Goal: Task Accomplishment & Management: Complete application form

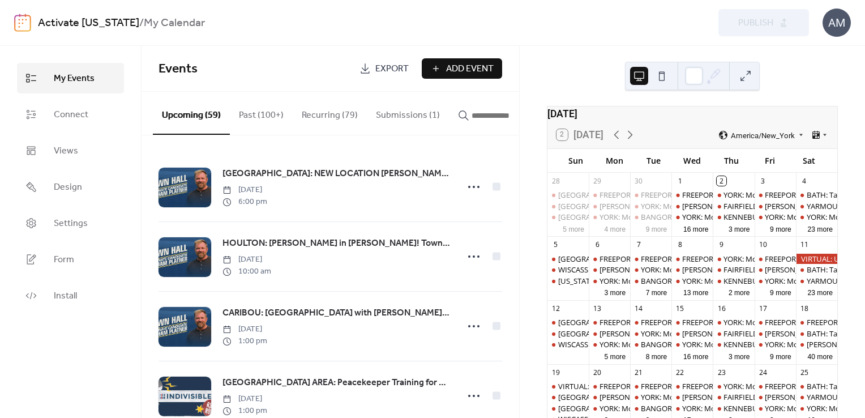
click at [396, 118] on button "Submissions (1)" at bounding box center [408, 113] width 82 height 42
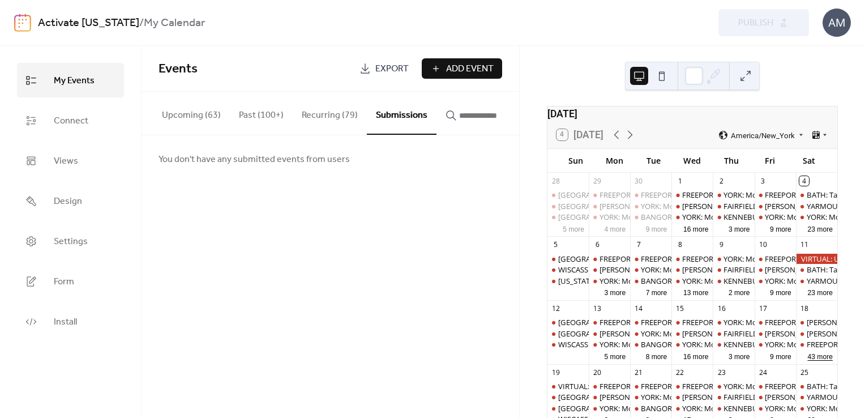
click at [805, 361] on button "43 more" at bounding box center [820, 355] width 34 height 11
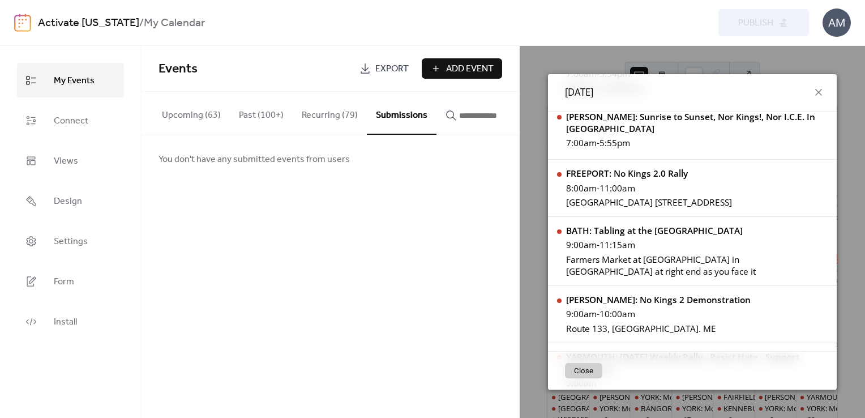
scroll to position [16, 0]
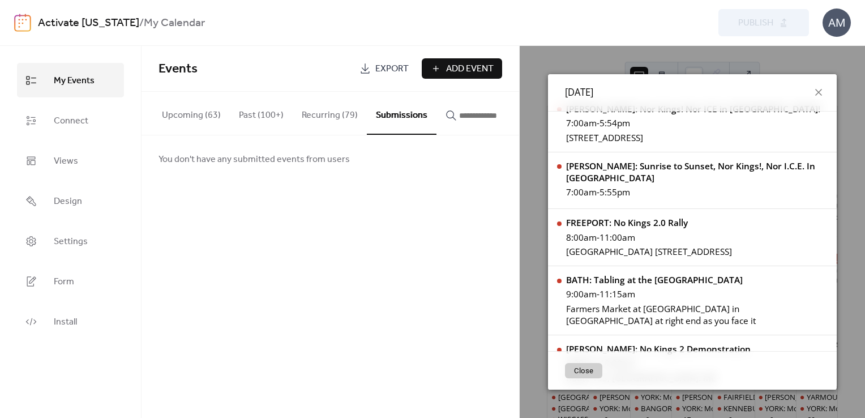
click at [467, 116] on input "button" at bounding box center [493, 116] width 68 height 14
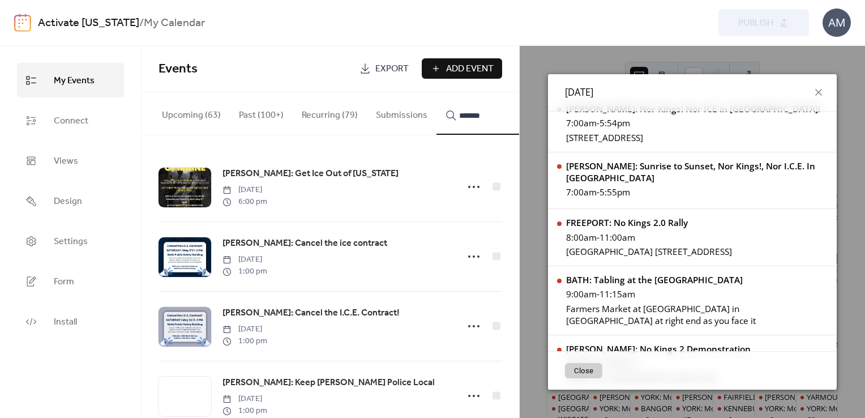
click at [437, 92] on button "********" at bounding box center [487, 113] width 100 height 43
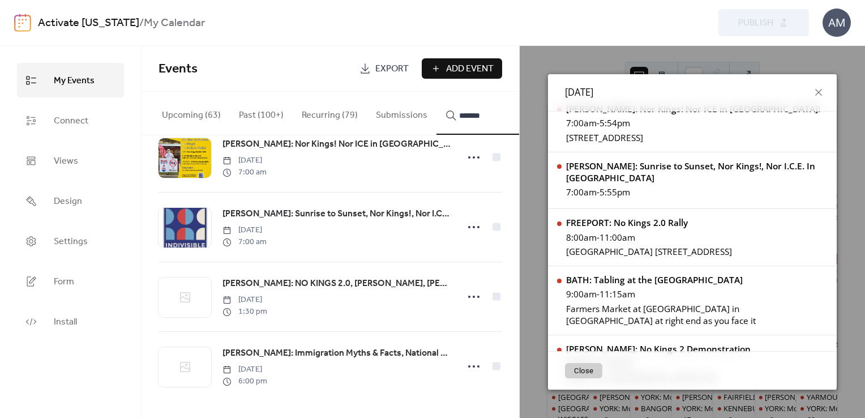
scroll to position [854, 0]
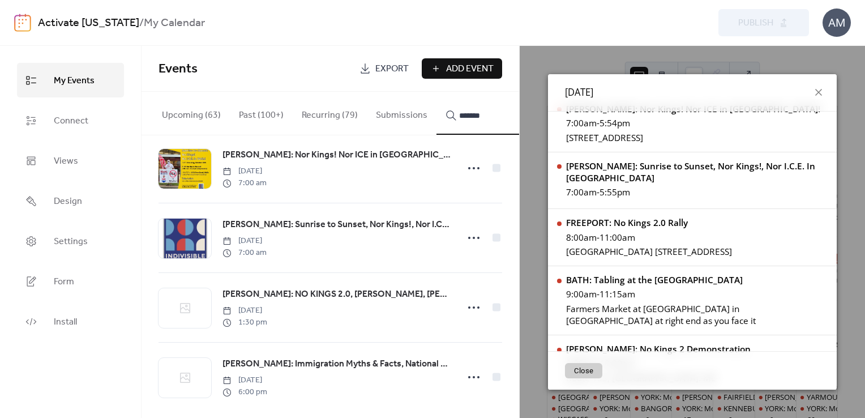
type input "******"
click at [351, 229] on span "[PERSON_NAME]: Sunrise to Sunset, Nor Kings!, Nor I.C.E. In [GEOGRAPHIC_DATA]" at bounding box center [337, 225] width 228 height 14
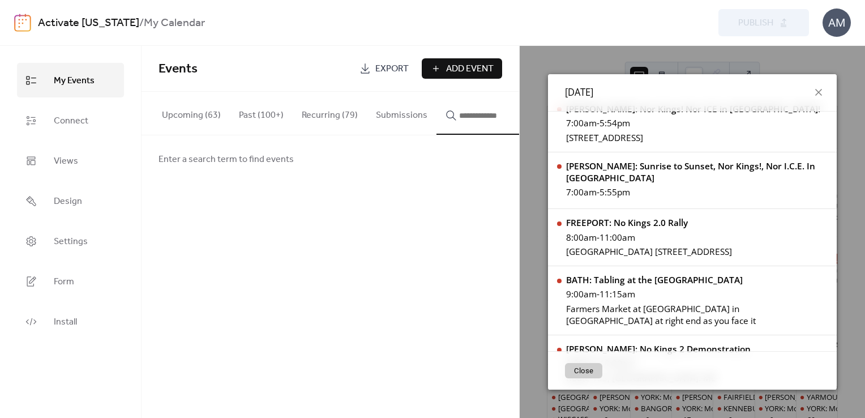
click at [471, 116] on input "button" at bounding box center [493, 116] width 68 height 14
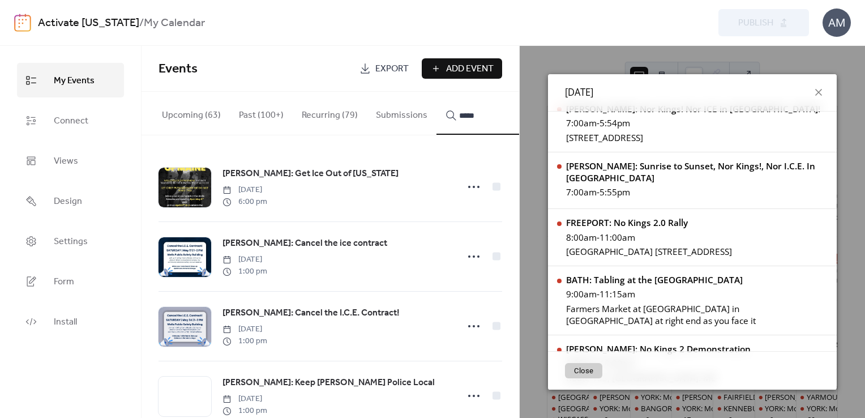
type input "*****"
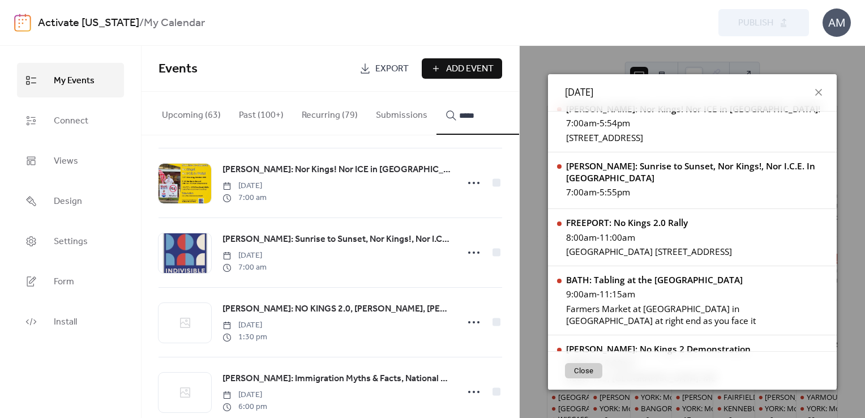
scroll to position [847, 0]
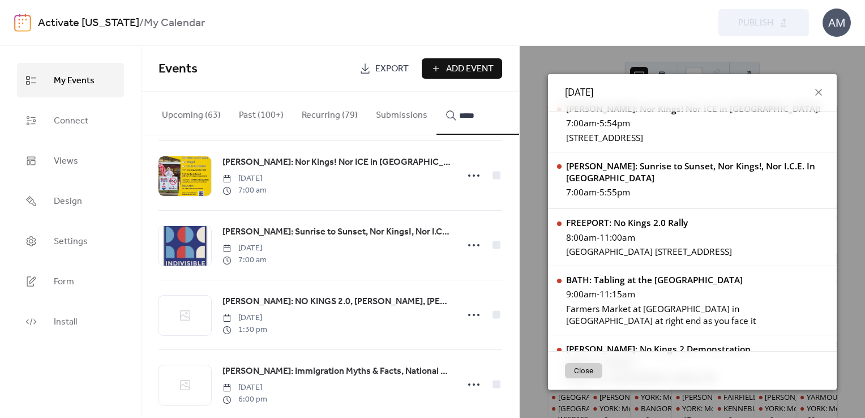
click at [342, 164] on span "WELLS: Nor Kings! Nor ICE in Wells!" at bounding box center [337, 163] width 228 height 14
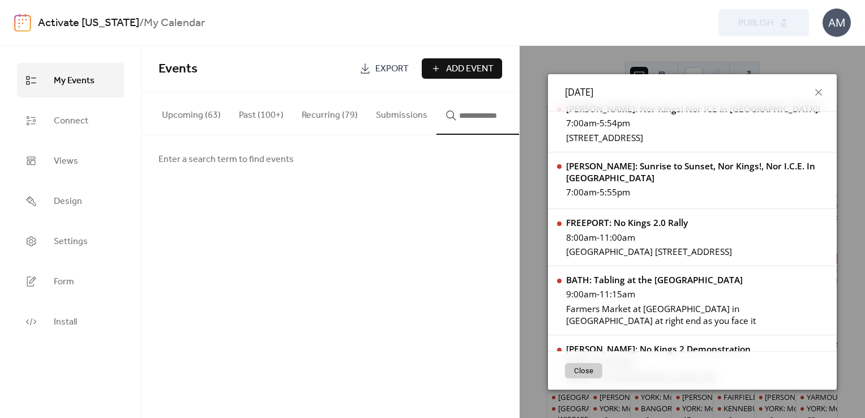
click at [464, 112] on input "button" at bounding box center [493, 116] width 68 height 14
type input "*****"
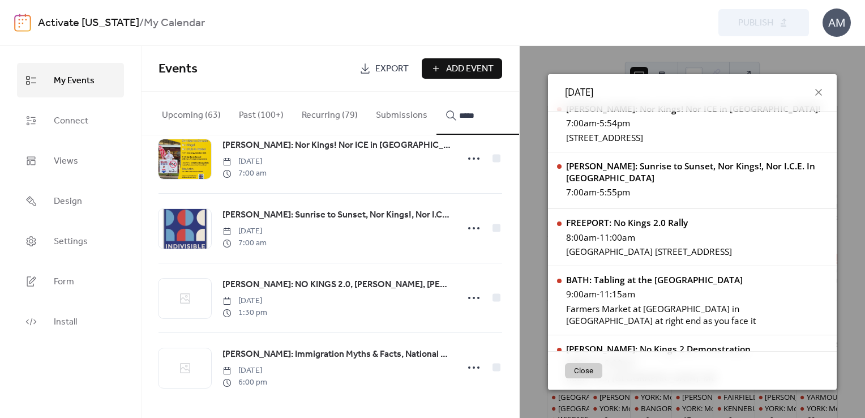
scroll to position [870, 0]
click at [378, 216] on span "[PERSON_NAME]: Sunrise to Sunset, Nor Kings!, Nor I.C.E. In [GEOGRAPHIC_DATA]" at bounding box center [337, 214] width 228 height 14
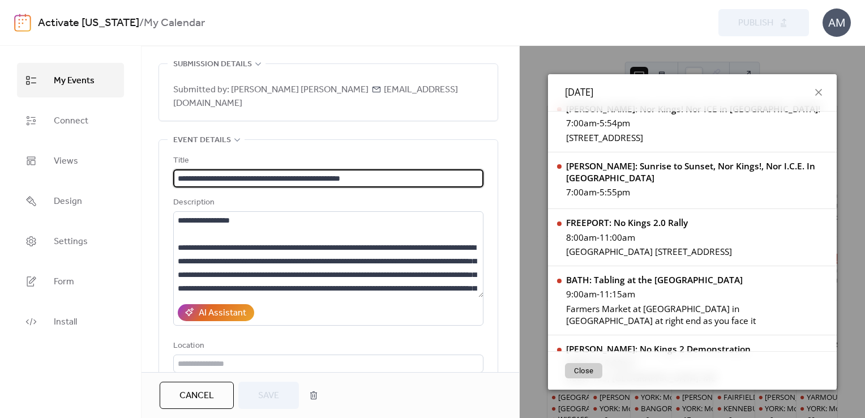
scroll to position [43, 0]
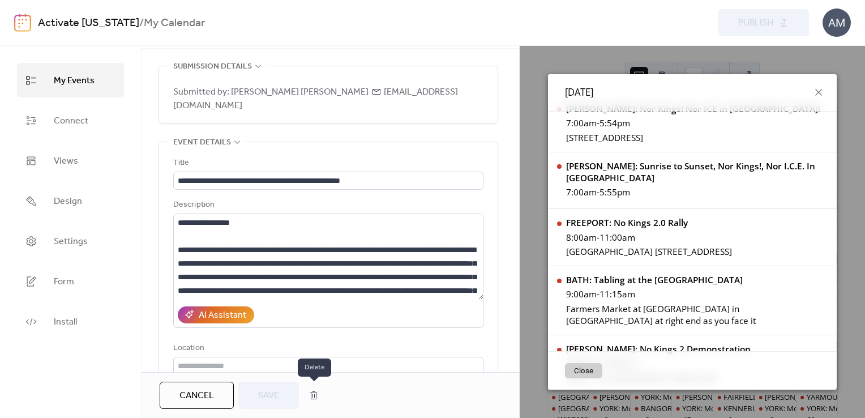
click at [311, 397] on button "button" at bounding box center [313, 395] width 20 height 23
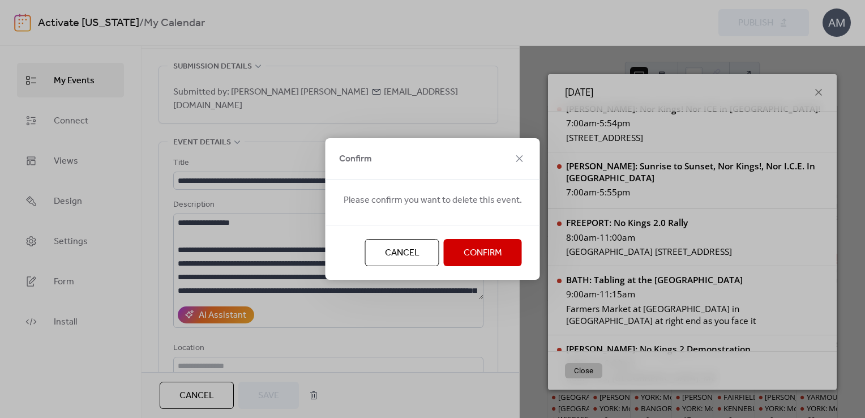
click at [470, 259] on span "Confirm" at bounding box center [483, 253] width 39 height 14
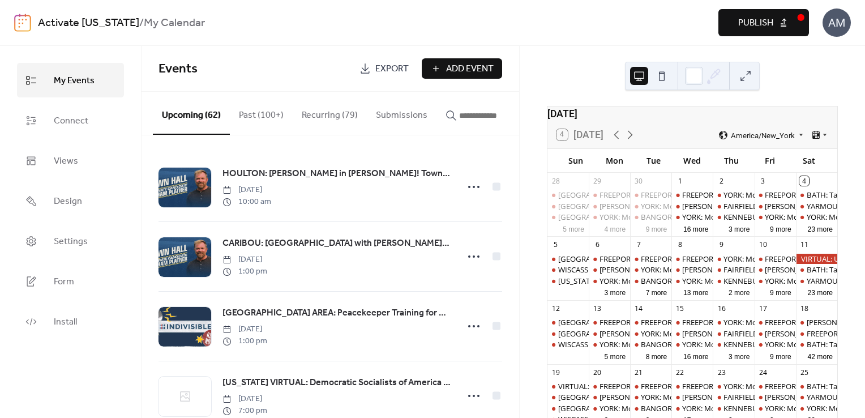
click at [768, 29] on span "Publish" at bounding box center [755, 23] width 35 height 14
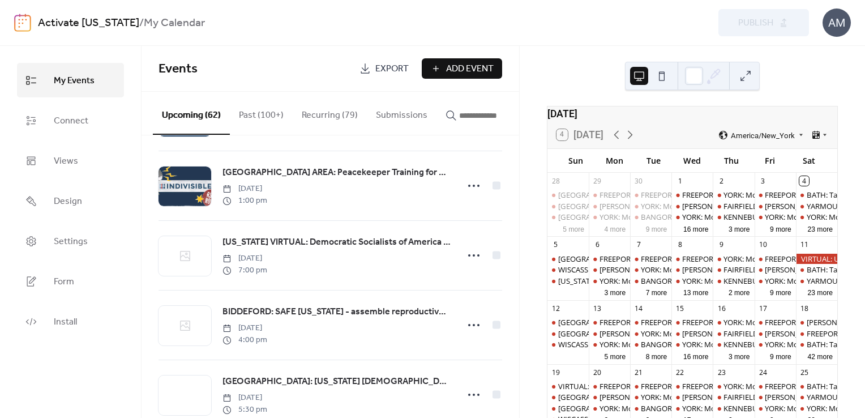
scroll to position [38, 0]
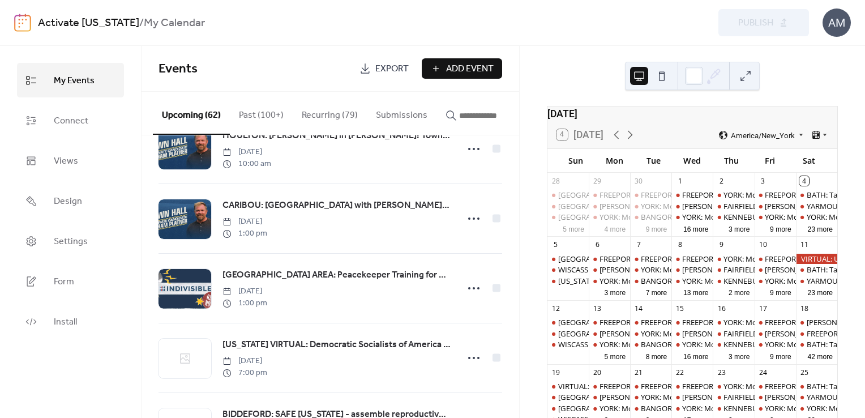
click at [473, 118] on input "button" at bounding box center [493, 116] width 68 height 14
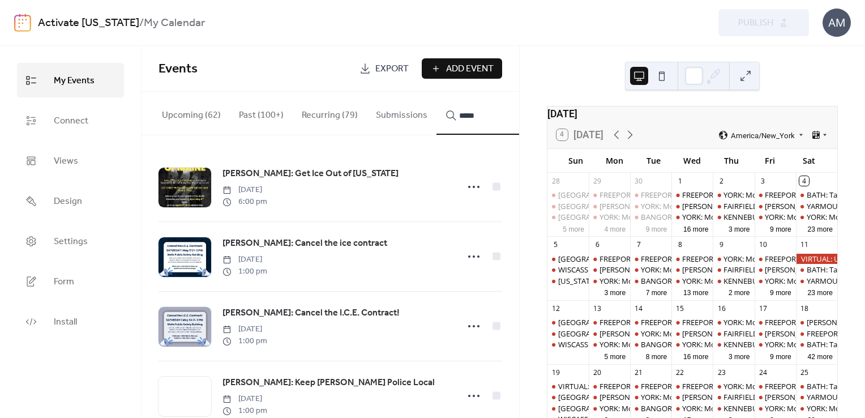
type input "*****"
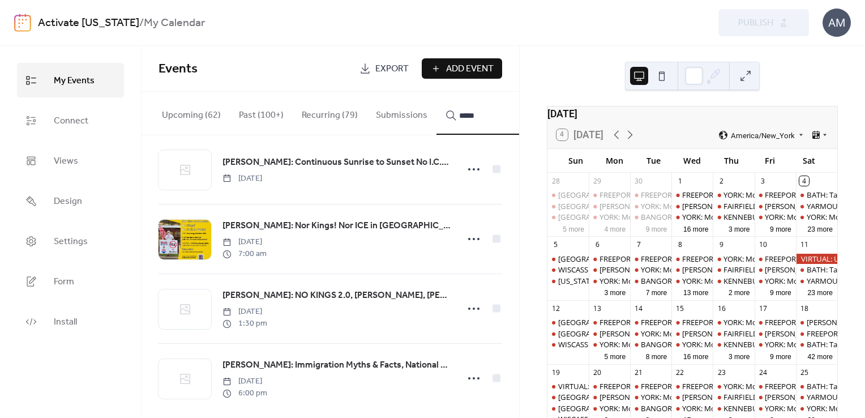
scroll to position [799, 0]
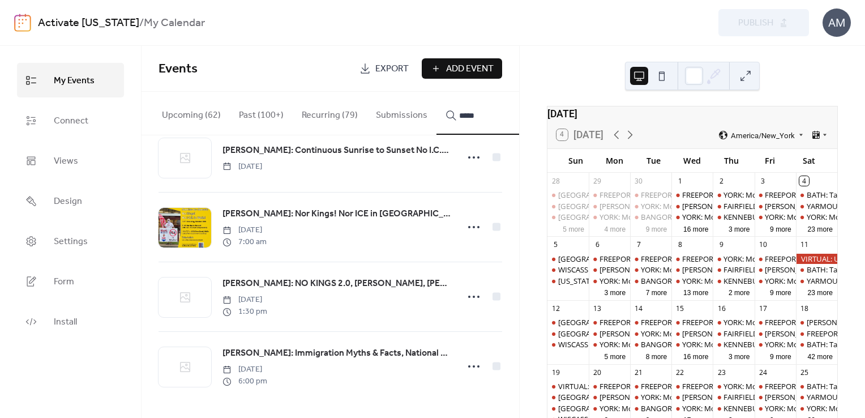
click at [323, 212] on span "WELLS: Nor Kings! Nor ICE in Wells!" at bounding box center [337, 214] width 228 height 14
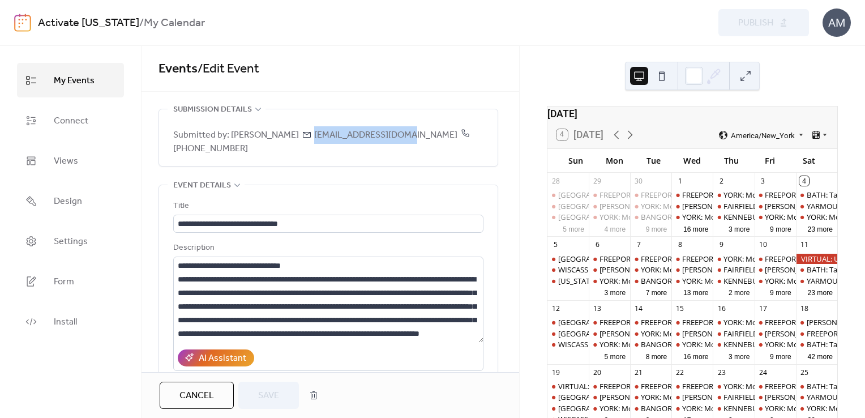
drag, startPoint x: 385, startPoint y: 137, endPoint x: 290, endPoint y: 137, distance: 95.1
click at [290, 137] on span "Submitted by: Rich Nowak itsme04043@yahoo.com 617-515-1983" at bounding box center [328, 142] width 310 height 27
copy span "itsme04043@yahoo.com"
